Goal: Task Accomplishment & Management: Complete application form

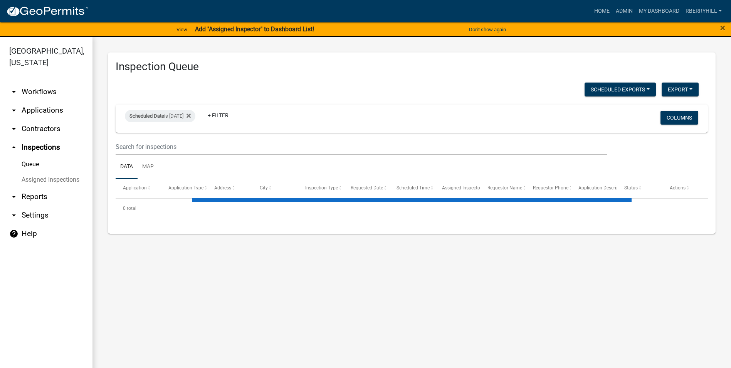
select select "2: 50"
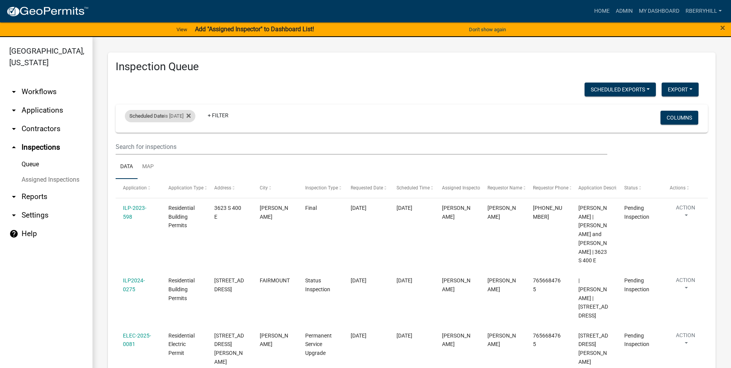
click at [195, 117] on div "Scheduled Date is 08/19/2025" at bounding box center [160, 116] width 71 height 12
click at [190, 146] on input "[DATE]" at bounding box center [167, 145] width 54 height 16
type input "[DATE]"
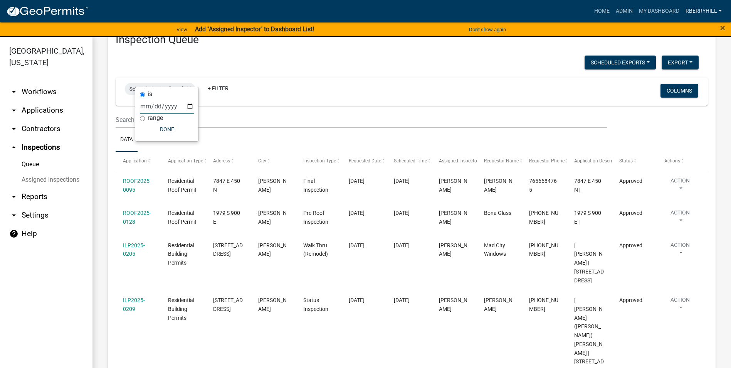
scroll to position [39, 0]
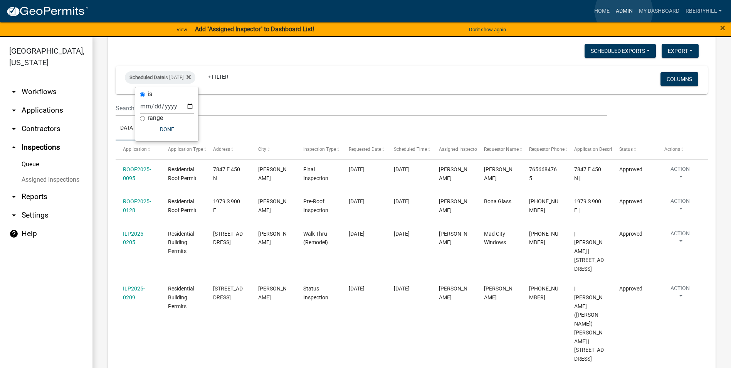
click at [624, 11] on link "Admin" at bounding box center [624, 11] width 23 height 15
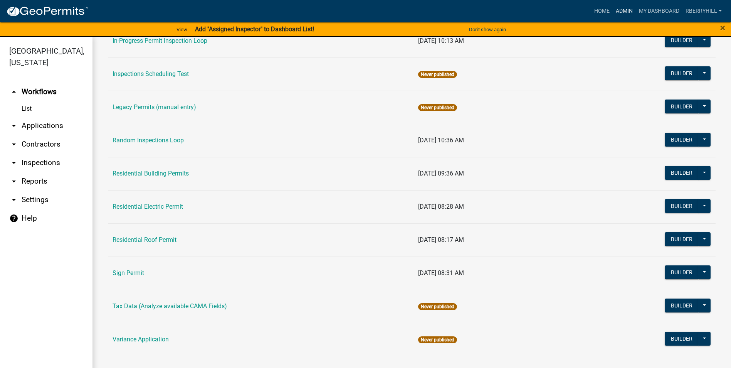
scroll to position [655, 0]
click at [153, 209] on link "Residential Electric Permit" at bounding box center [148, 205] width 71 height 7
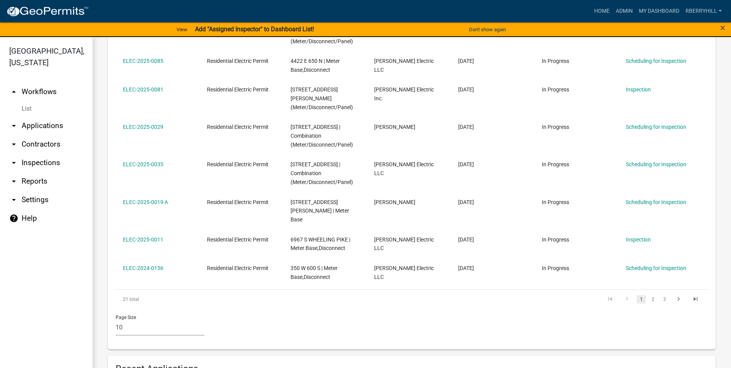
scroll to position [459, 0]
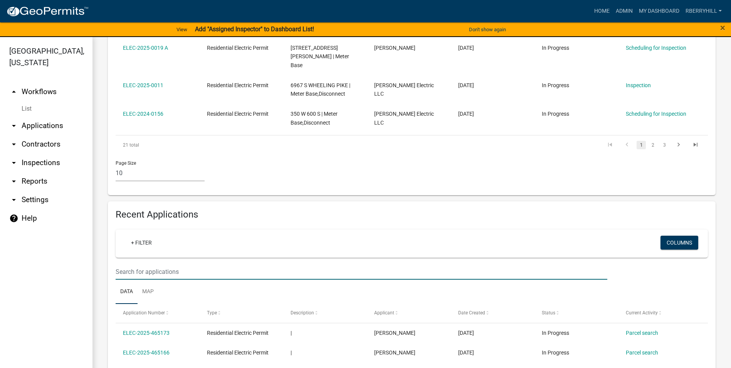
click at [124, 264] on input "text" at bounding box center [362, 272] width 492 height 16
type input "C"
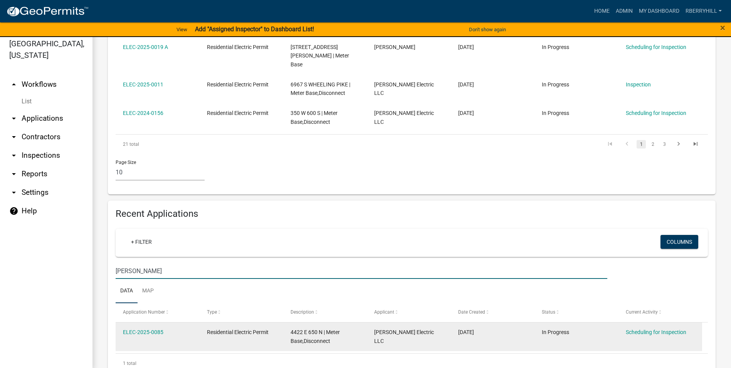
scroll to position [9, 0]
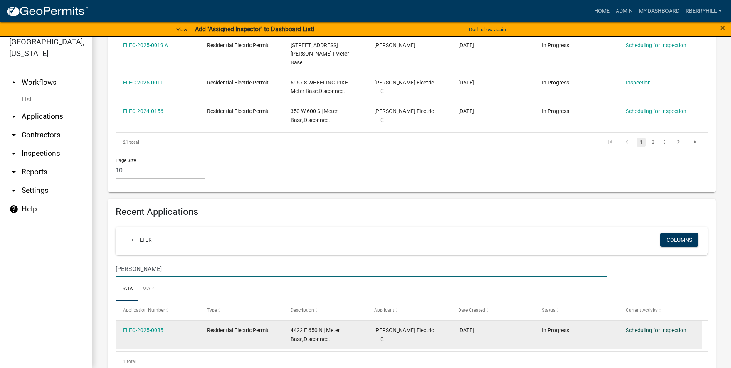
type input "Dickman"
click at [660, 327] on link "Scheduling for Inspection" at bounding box center [656, 330] width 61 height 6
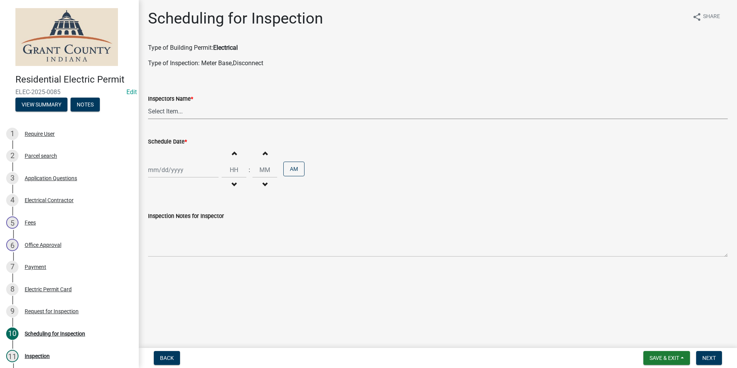
click at [168, 111] on select "Select Item... rberryhill (Randy Berryhill) jecouch (Jeffrey Couch) BBenefield …" at bounding box center [438, 111] width 580 height 16
select select "d7f9a44a-d2ea-4d3c-83b3-1aa71c950bd5"
click at [148, 103] on select "Select Item... rberryhill (Randy Berryhill) jecouch (Jeffrey Couch) BBenefield …" at bounding box center [438, 111] width 580 height 16
click at [163, 171] on div at bounding box center [183, 170] width 71 height 16
select select "8"
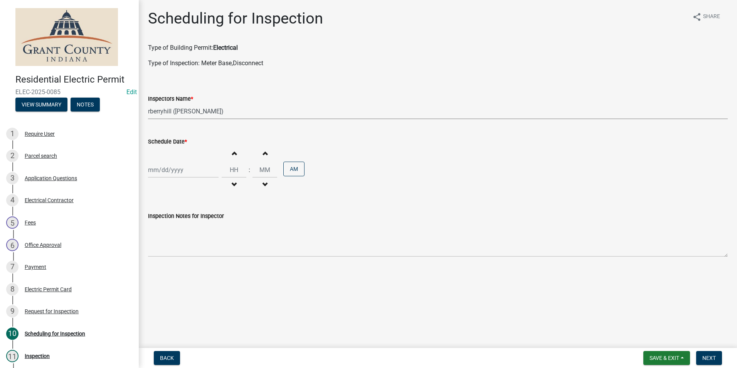
select select "2025"
click at [168, 251] on div "19" at bounding box center [168, 248] width 12 height 12
type input "[DATE]"
click at [710, 359] on span "Next" at bounding box center [708, 358] width 13 height 6
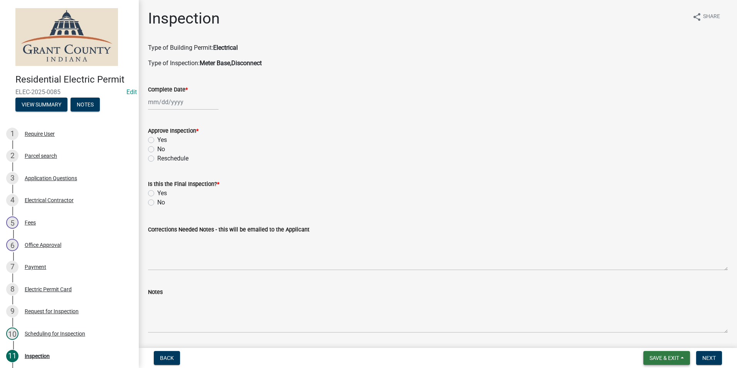
click at [661, 354] on button "Save & Exit" at bounding box center [666, 358] width 47 height 14
click at [658, 337] on button "Save & Exit" at bounding box center [659, 337] width 62 height 19
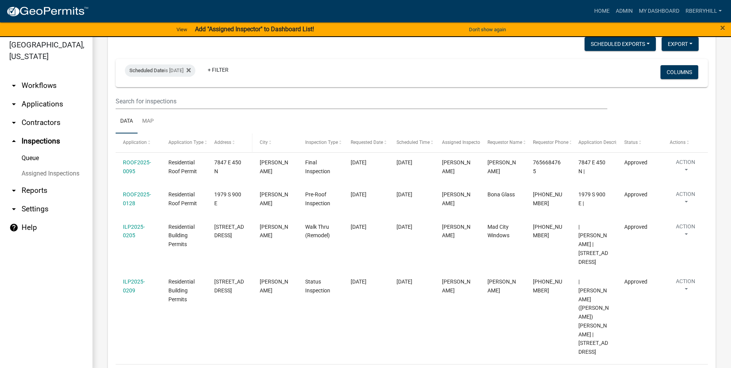
scroll to position [9, 0]
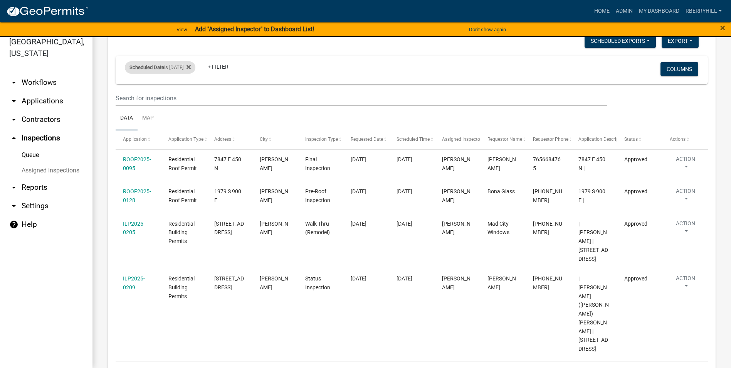
click at [190, 66] on div "Scheduled Date is [DATE]" at bounding box center [160, 67] width 71 height 12
click at [190, 97] on input "[DATE]" at bounding box center [167, 96] width 54 height 16
type input "[DATE]"
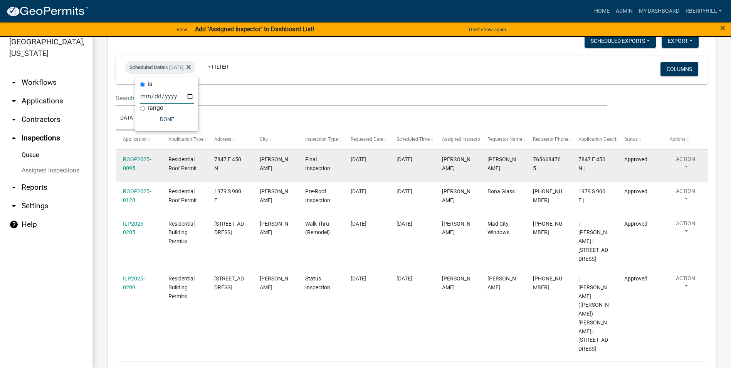
select select "2: 50"
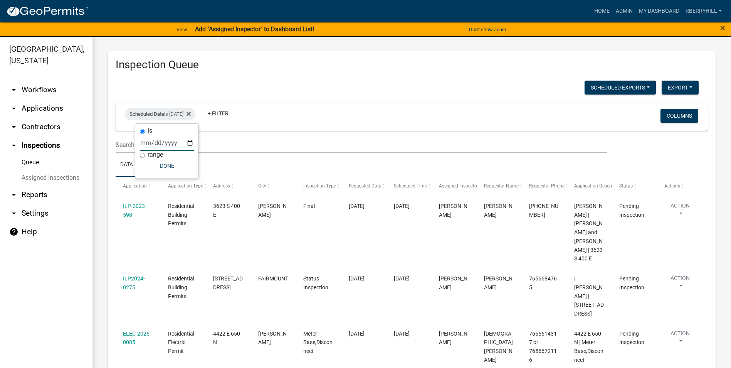
scroll to position [0, 0]
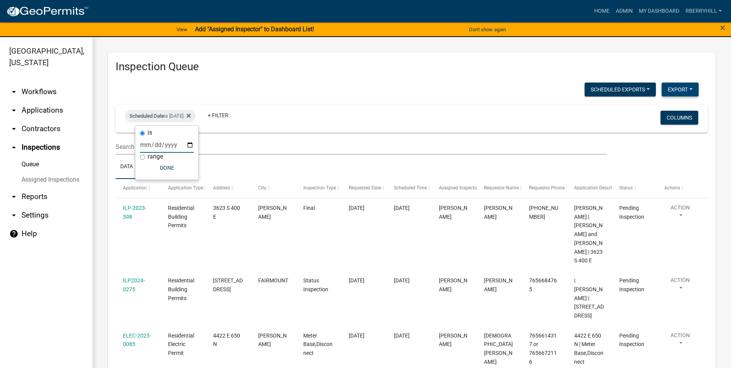
click at [666, 87] on button "Export" at bounding box center [680, 89] width 37 height 14
click at [650, 109] on button "Excel Format (.xlsx)" at bounding box center [663, 109] width 72 height 19
